Goal: Task Accomplishment & Management: Use online tool/utility

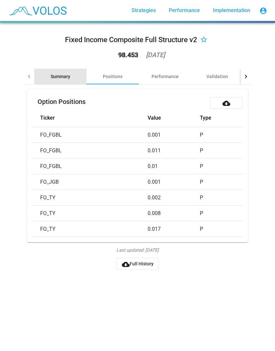
click at [58, 75] on div "Summary" at bounding box center [61, 76] width 20 height 7
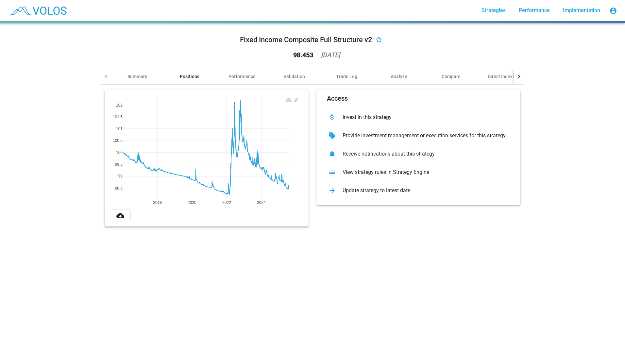
click at [186, 77] on div "Positions" at bounding box center [190, 76] width 20 height 7
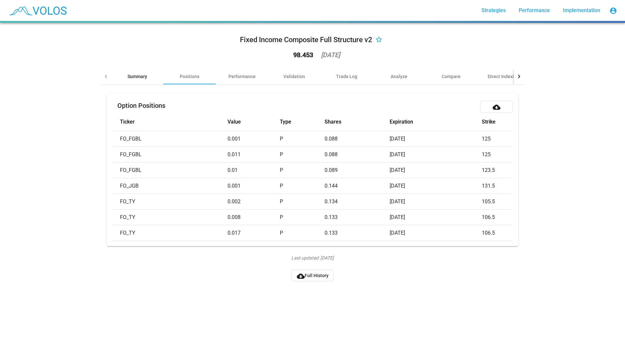
click at [144, 80] on div "Summary" at bounding box center [137, 77] width 52 height 16
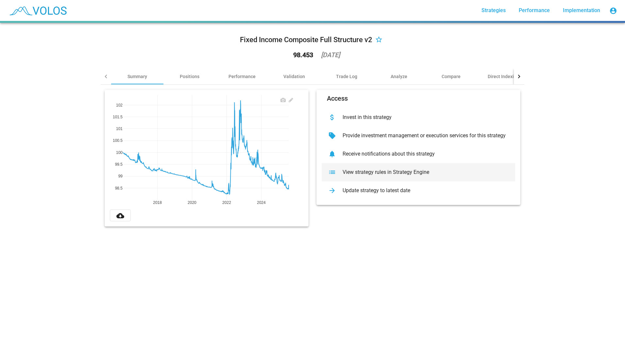
click at [275, 169] on div "View strategy rules in Strategy Engine" at bounding box center [423, 172] width 172 height 7
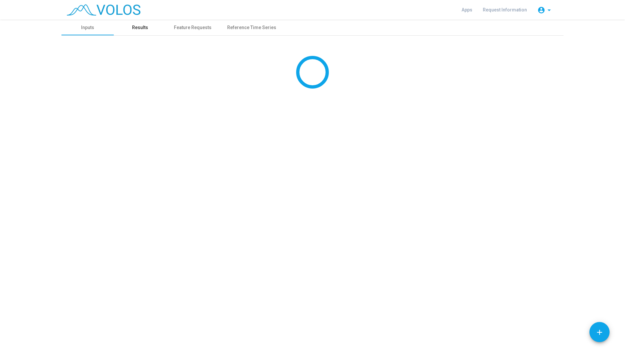
click at [142, 29] on div "Results" at bounding box center [140, 27] width 16 height 7
click at [546, 8] on mat-icon "arrow_drop_down" at bounding box center [549, 10] width 8 height 8
click at [546, 8] on div at bounding box center [312, 175] width 625 height 351
click at [141, 33] on div "Results" at bounding box center [140, 28] width 52 height 16
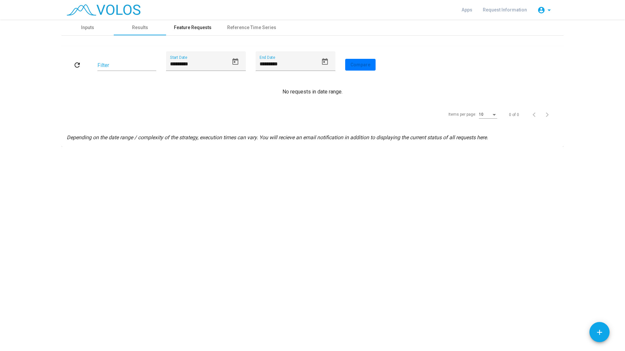
click at [188, 26] on div "Feature Requests" at bounding box center [193, 27] width 38 height 7
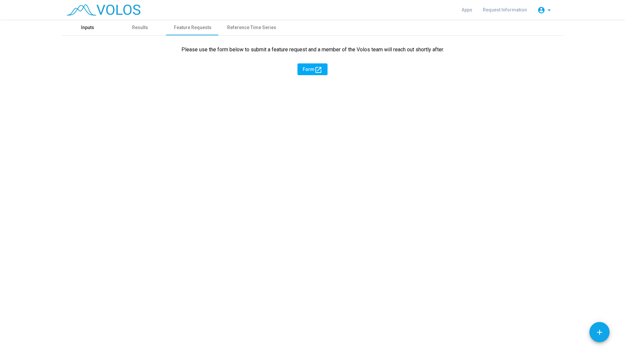
click at [98, 29] on div "Inputs" at bounding box center [87, 28] width 52 height 16
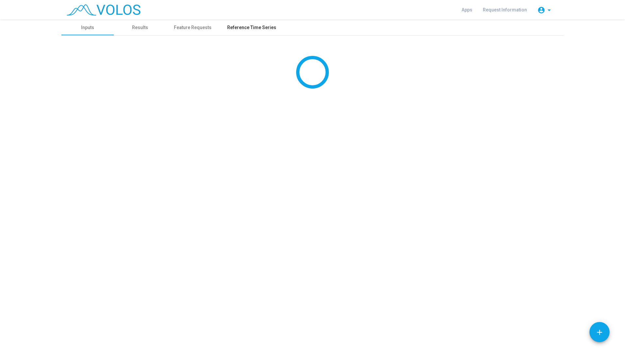
click at [262, 24] on div "Reference Time Series" at bounding box center [251, 28] width 65 height 16
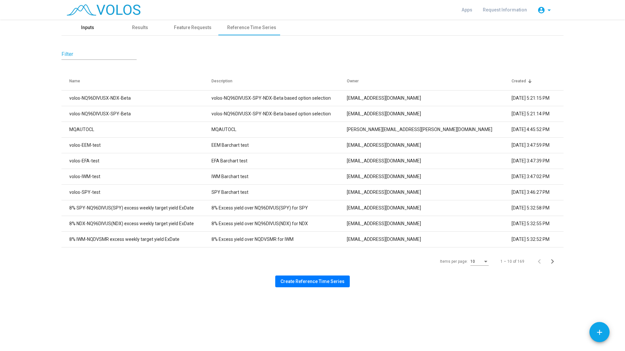
click at [85, 28] on div "Inputs" at bounding box center [87, 27] width 13 height 7
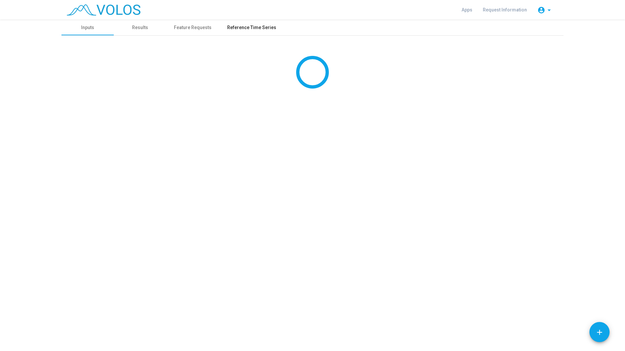
click at [242, 26] on div "Reference Time Series" at bounding box center [251, 27] width 49 height 7
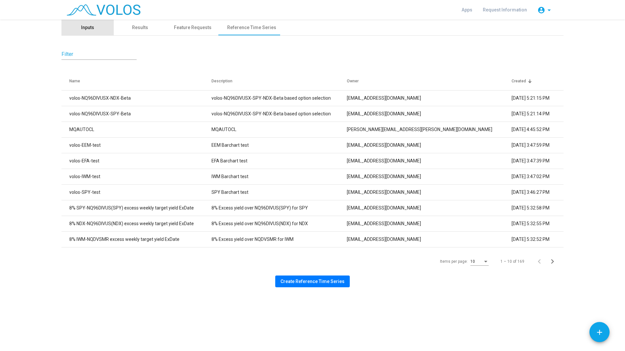
click at [86, 30] on div "Inputs" at bounding box center [87, 27] width 13 height 7
